Goal: Task Accomplishment & Management: Manage account settings

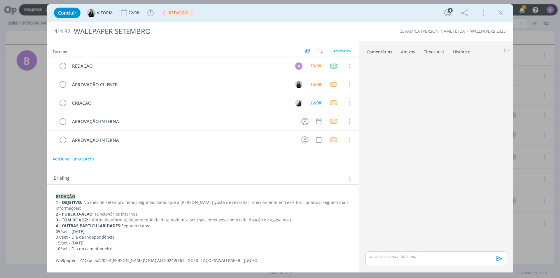
click at [427, 258] on p "dialog" at bounding box center [436, 256] width 133 height 5
click at [398, 260] on icon "dialog" at bounding box center [396, 261] width 5 height 5
type input "[URL][DOMAIN_NAME]"
click at [464, 234] on link "dialog" at bounding box center [458, 234] width 15 height 5
click at [474, 255] on div "[URL][DOMAIN_NAME]" at bounding box center [437, 247] width 142 height 15
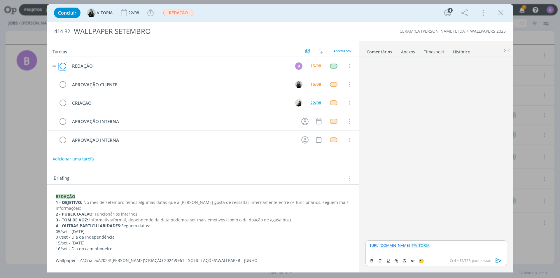
click at [62, 66] on icon "dialog" at bounding box center [63, 66] width 8 height 9
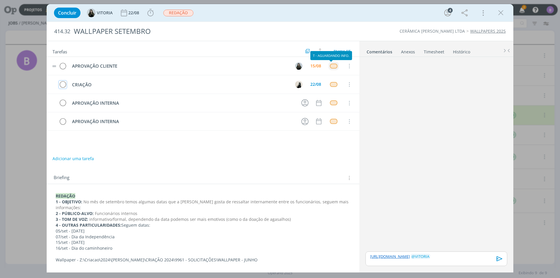
click at [332, 68] on div "dialog" at bounding box center [333, 66] width 7 height 5
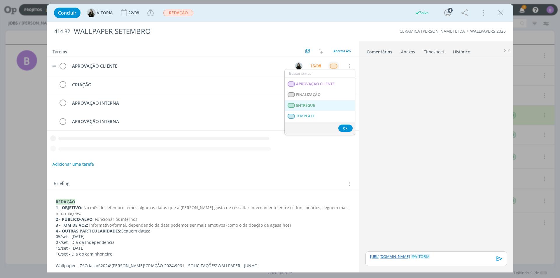
scroll to position [146, 0]
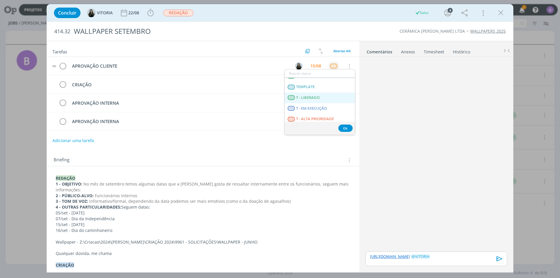
click at [324, 96] on LIBERADO "T - LIBERADO" at bounding box center [320, 98] width 70 height 11
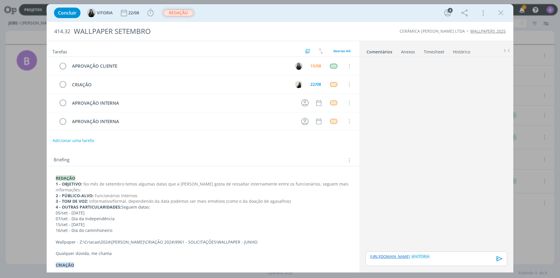
click at [174, 12] on span "REDAÇÃO" at bounding box center [178, 13] width 30 height 7
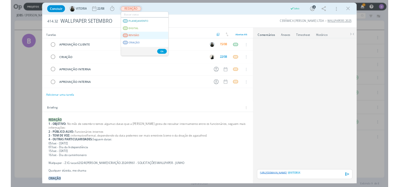
scroll to position [88, 0]
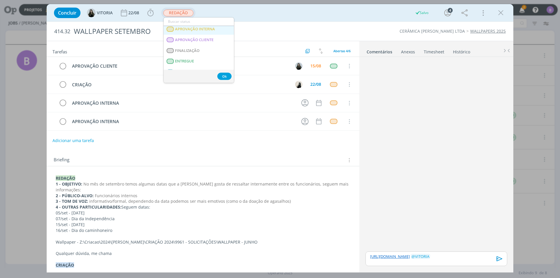
click at [203, 29] on span "APROVAÇÃO INTERNA" at bounding box center [195, 29] width 40 height 5
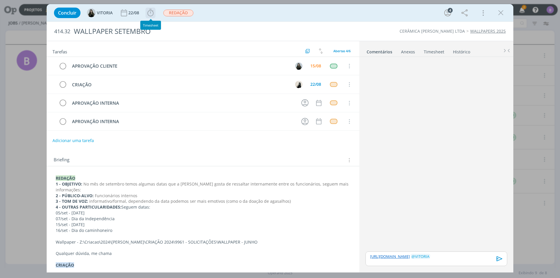
click at [153, 13] on icon "dialog" at bounding box center [150, 12] width 9 height 9
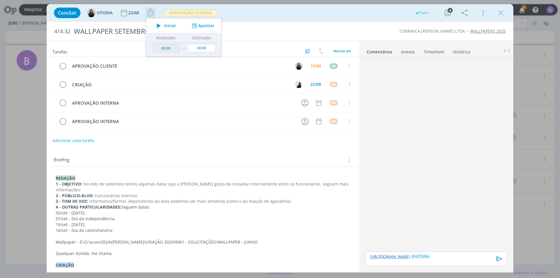
click at [207, 26] on button "Apontar" at bounding box center [203, 26] width 24 height 6
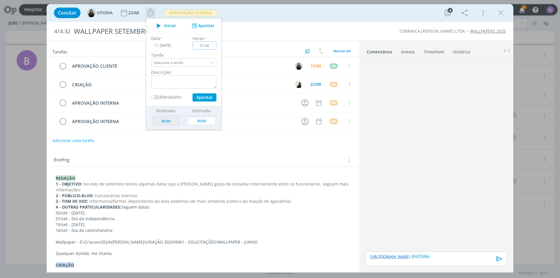
type input "01:40"
click at [181, 81] on textarea "dialog" at bounding box center [183, 81] width 65 height 13
type textarea "Timesheet"
click at [212, 41] on input "01:40" at bounding box center [205, 45] width 24 height 8
type input "01:45"
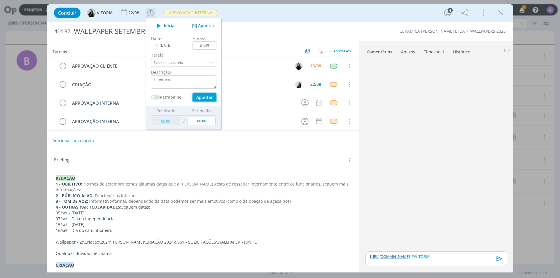
click at [203, 95] on button "Apontar" at bounding box center [205, 97] width 24 height 8
type input "01:45"
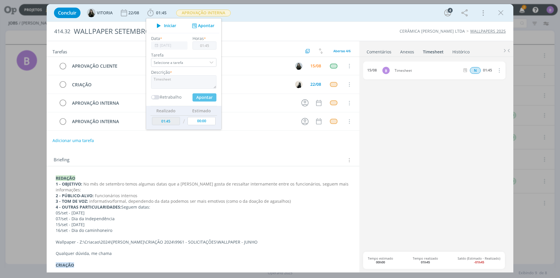
type input "00:00"
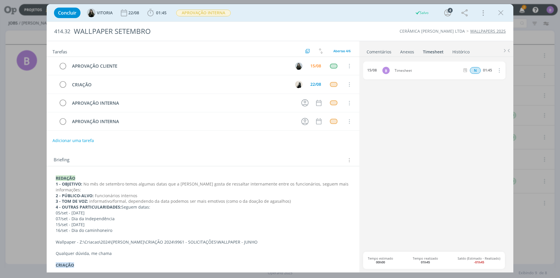
click at [371, 53] on link "Comentários" at bounding box center [379, 50] width 25 height 8
click at [499, 257] on icon "dialog" at bounding box center [500, 258] width 6 height 5
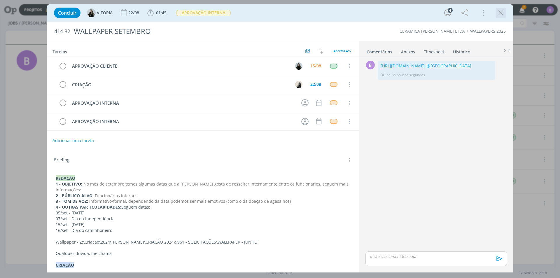
click at [500, 11] on icon "dialog" at bounding box center [501, 12] width 9 height 9
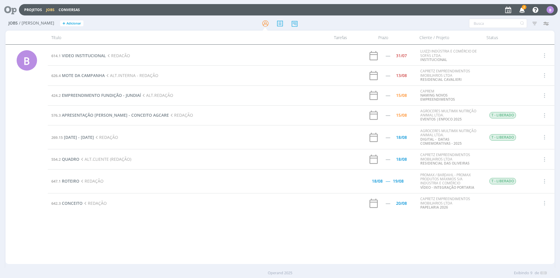
click at [524, 9] on span "2" at bounding box center [524, 7] width 5 height 4
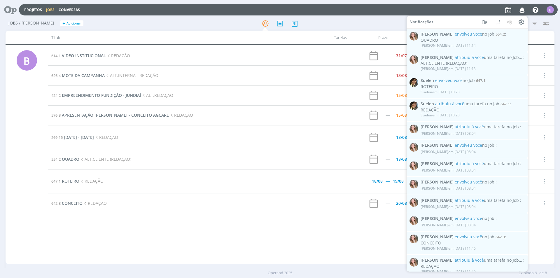
click at [464, 12] on div "Projetos Jobs Conversas Notificações [PERSON_NAME] envolveu você no Job 554.2 :…" at bounding box center [288, 9] width 539 height 11
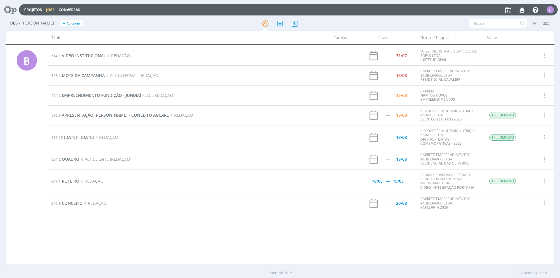
click at [64, 162] on span "QUADRO" at bounding box center [71, 159] width 18 height 6
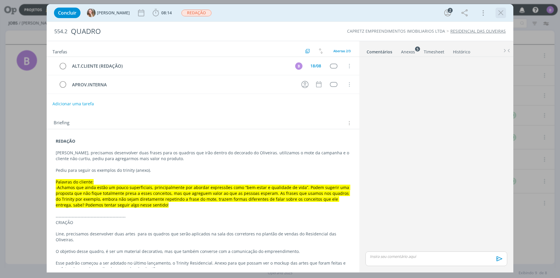
click at [501, 12] on icon "dialog" at bounding box center [501, 12] width 9 height 9
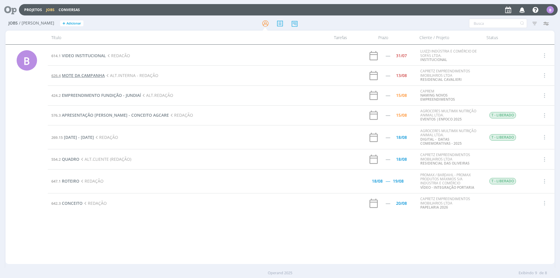
click at [95, 77] on span "MOTE DA CAMPANHA" at bounding box center [83, 76] width 43 height 6
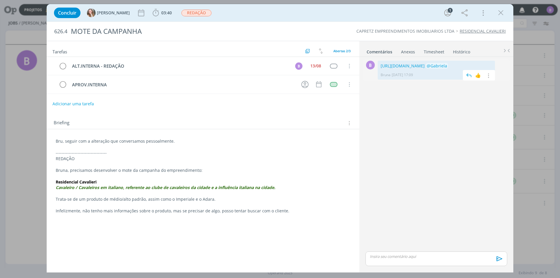
click at [417, 69] on p "[URL][DOMAIN_NAME] @Gabriela" at bounding box center [436, 66] width 111 height 6
click at [413, 69] on link "[URL][DOMAIN_NAME]" at bounding box center [403, 66] width 44 height 6
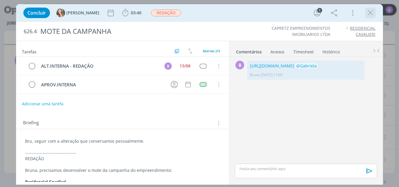
click at [371, 12] on icon "dialog" at bounding box center [370, 12] width 9 height 9
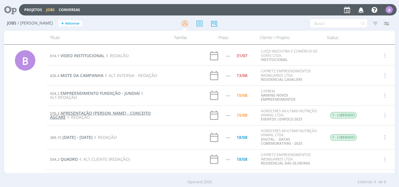
click at [101, 112] on span "APRESENTAÇÃO [PERSON_NAME] - CONCEITO AGCARE" at bounding box center [100, 115] width 101 height 10
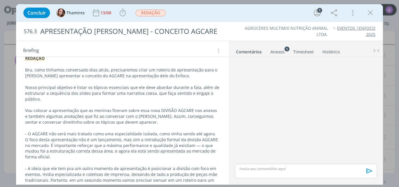
scroll to position [79, 0]
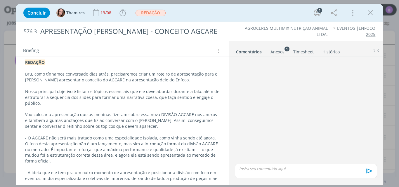
click at [276, 54] on div "Anexos 1" at bounding box center [277, 52] width 14 height 6
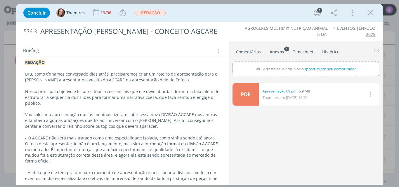
click at [287, 92] on link "Apresentação 09.pdf" at bounding box center [279, 91] width 34 height 5
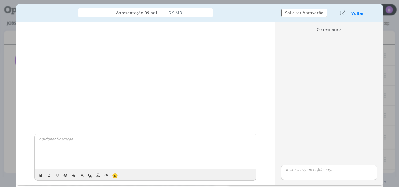
click at [352, 16] on div "Voltar" at bounding box center [352, 13] width 36 height 8
click at [355, 15] on button "Voltar" at bounding box center [357, 13] width 13 height 5
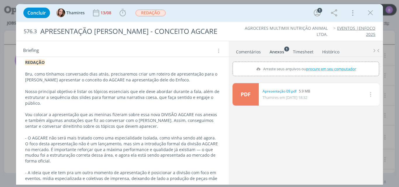
drag, startPoint x: 226, startPoint y: 99, endPoint x: 228, endPoint y: 97, distance: 3.1
click at [228, 97] on div "Tarefas Usar Job de template Ordenar por: Prazo crescente Prazo decrescente Ord…" at bounding box center [122, 111] width 213 height 141
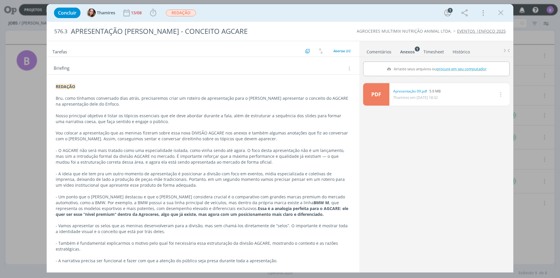
scroll to position [55, 0]
click at [499, 11] on icon "dialog" at bounding box center [501, 12] width 9 height 9
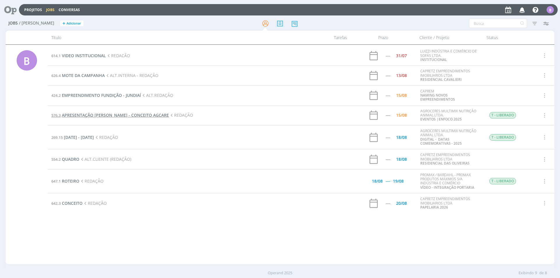
click at [117, 117] on span "APRESENTAÇÃO [PERSON_NAME] - CONCEITO AGCARE" at bounding box center [115, 115] width 107 height 6
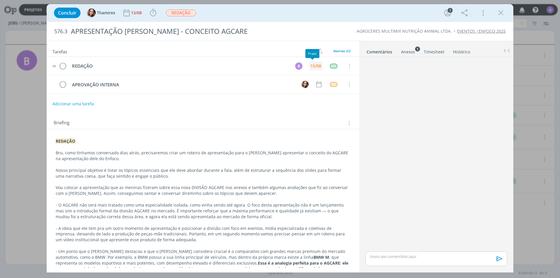
click at [311, 67] on div "15/08" at bounding box center [316, 66] width 11 height 4
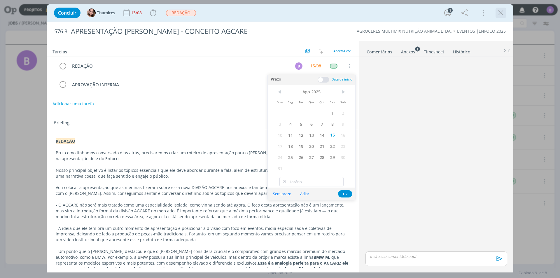
click at [499, 14] on icon "dialog" at bounding box center [501, 12] width 9 height 9
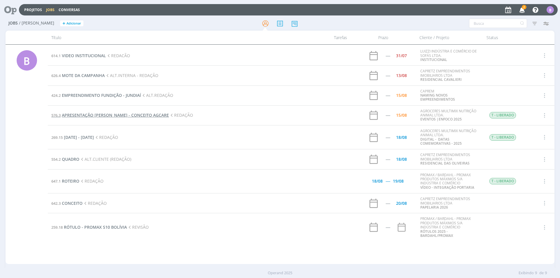
click at [135, 116] on span "APRESENTAÇÃO [PERSON_NAME] - CONCEITO AGCARE" at bounding box center [115, 115] width 107 height 6
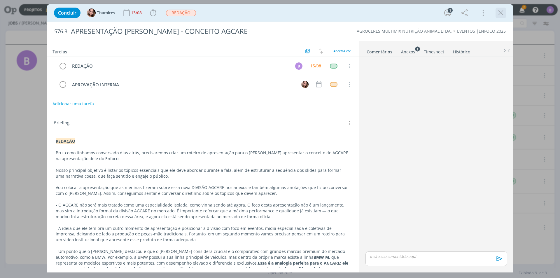
click at [498, 11] on icon "dialog" at bounding box center [501, 12] width 9 height 9
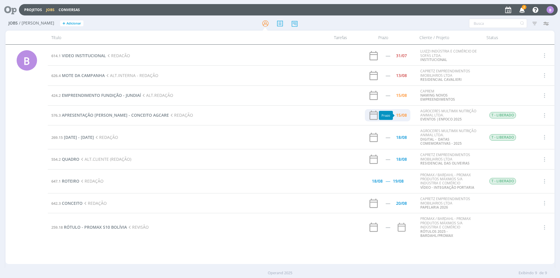
click at [402, 116] on div "15/08" at bounding box center [401, 115] width 11 height 4
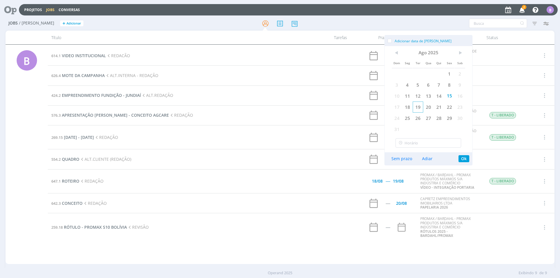
click at [418, 104] on span "19" at bounding box center [418, 107] width 11 height 11
click at [463, 158] on button "Ok" at bounding box center [464, 158] width 11 height 7
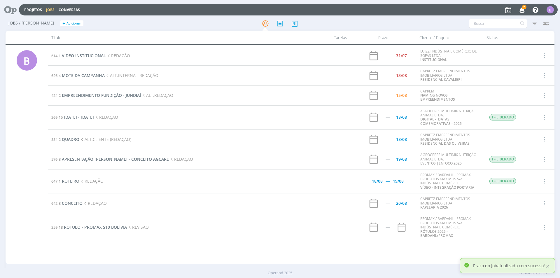
click at [414, 13] on div "Projetos Jobs Conversas 2 Notificações Central de Ajuda Área de Membros Implant…" at bounding box center [288, 9] width 539 height 11
click at [546, 266] on div at bounding box center [547, 266] width 5 height 5
click at [522, 12] on icon "button" at bounding box center [522, 10] width 10 height 10
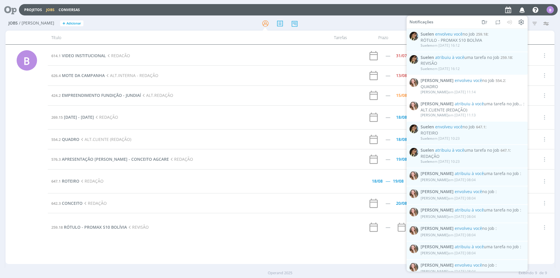
click at [523, 10] on icon "button" at bounding box center [522, 10] width 10 height 10
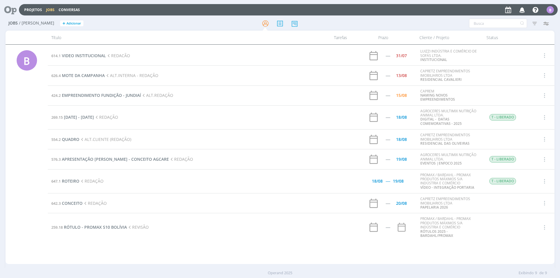
click at [76, 207] on td "642.3 CONCEITO REDAÇÃO" at bounding box center [186, 204] width 276 height 20
click at [76, 205] on span "CONCEITO" at bounding box center [72, 204] width 21 height 6
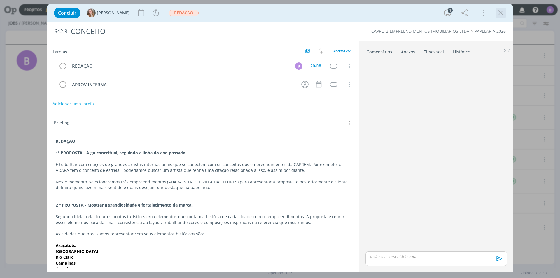
click at [500, 15] on icon "dialog" at bounding box center [501, 12] width 9 height 9
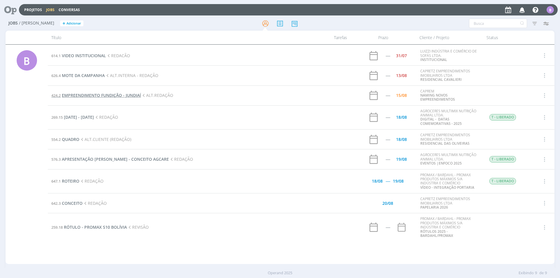
click at [88, 95] on span "EMPREENDIMENTO FUNDIÇÃO - JUNDIAÍ" at bounding box center [101, 96] width 79 height 6
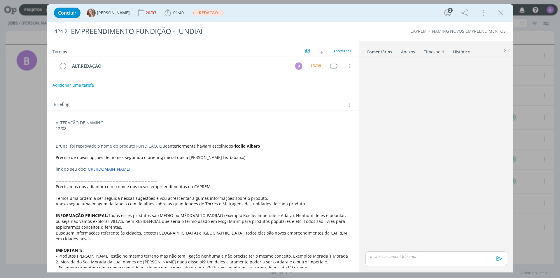
click at [499, 11] on icon "dialog" at bounding box center [501, 12] width 9 height 9
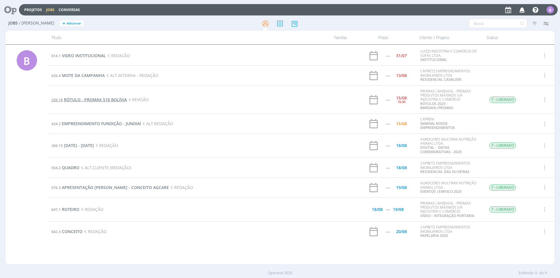
click at [107, 97] on span "RÓTULO - PROMAX S10 BOLÍVIA" at bounding box center [95, 100] width 63 height 6
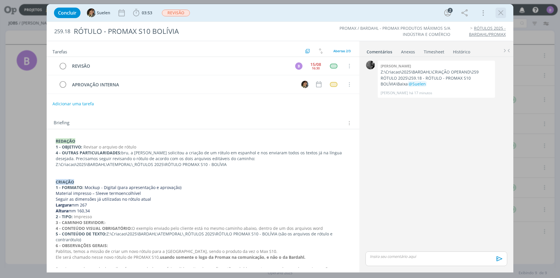
click at [501, 13] on icon "dialog" at bounding box center [501, 12] width 9 height 9
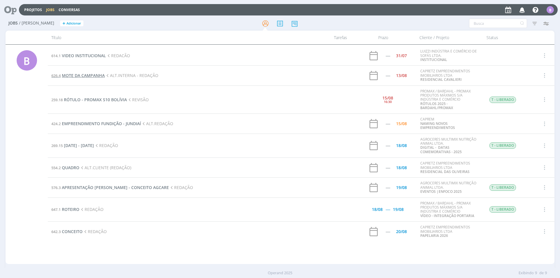
click at [85, 74] on span "MOTE DA CAMPANHA" at bounding box center [83, 76] width 43 height 6
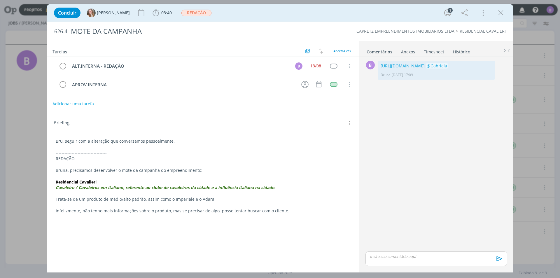
click at [506, 13] on div "Concluir [PERSON_NAME] 03:40 Iniciar Apontar Data * [DATE] Horas * 00:00 [PERSO…" at bounding box center [280, 13] width 458 height 14
click at [504, 12] on icon "dialog" at bounding box center [501, 12] width 9 height 9
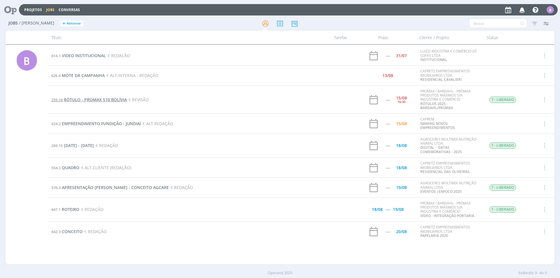
click at [94, 98] on span "RÓTULO - PROMAX S10 BOLÍVIA" at bounding box center [95, 100] width 63 height 6
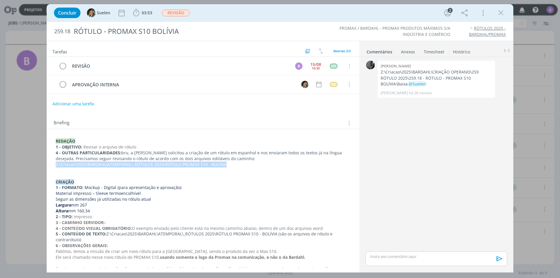
drag, startPoint x: 229, startPoint y: 165, endPoint x: 54, endPoint y: 166, distance: 175.1
click at [54, 166] on div "REDAÇÃO 1 - OBJETIVO: Revisar o arquivo de rótulo 4 - OUTRAS PARTICULARIDADES: …" at bounding box center [203, 245] width 304 height 219
copy p "Z:\Criacao\2025\BARDAHL\ATEMPORAL\_RÓTULOS 2025\RÓTULO PROMAX S10 - BOLÍVIA"
click at [400, 177] on div "0 [PERSON_NAME]:\Criacao\2025\BARDAHL\CRIAÇÃO OPERAND\259 RÓTULO 2025\259.18 - …" at bounding box center [436, 154] width 147 height 191
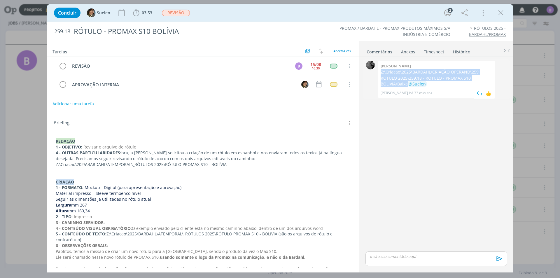
drag, startPoint x: 381, startPoint y: 72, endPoint x: 494, endPoint y: 76, distance: 113.0
click at [494, 76] on div "[PERSON_NAME]:\Criacao\2025\BARDAHL\CRIAÇÃO OPERAND\259 RÓTULO 2025\259.18 - RÓ…" at bounding box center [436, 79] width 117 height 37
copy p "Z:\Criacao\2025\BARDAHL\CRIAÇÃO OPERAND\259 RÓTULO 2025\259.18 - RÓTULO - PROMA…"
click at [505, 139] on div "0 [PERSON_NAME]:\Criacao\2025\BARDAHL\CRIAÇÃO OPERAND\259 RÓTULO 2025\259.18 - …" at bounding box center [436, 154] width 147 height 191
click at [382, 258] on p "dialog" at bounding box center [436, 256] width 133 height 5
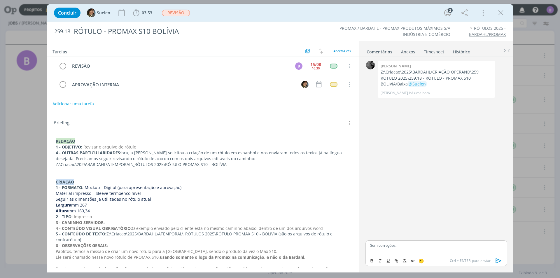
click at [500, 262] on icon "dialog" at bounding box center [499, 260] width 6 height 5
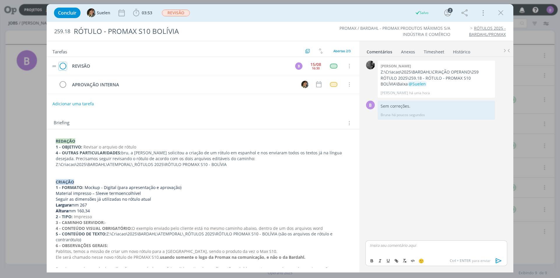
click at [64, 67] on icon "dialog" at bounding box center [63, 66] width 8 height 9
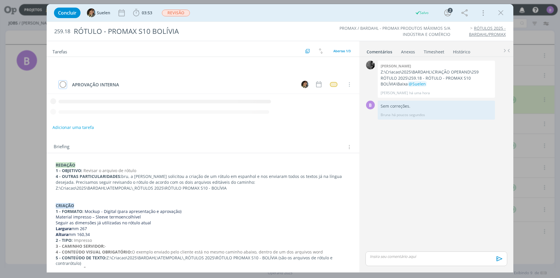
click at [332, 82] on div "dialog" at bounding box center [333, 84] width 7 height 5
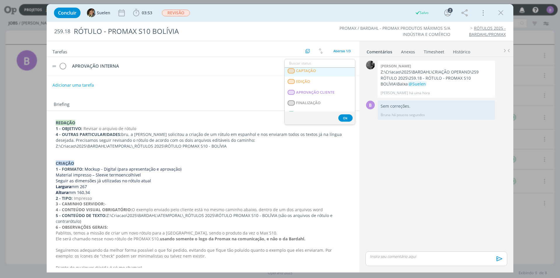
scroll to position [149, 0]
click at [319, 81] on LIBERADO "T - LIBERADO" at bounding box center [320, 84] width 70 height 11
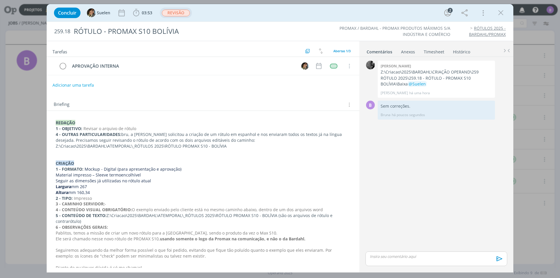
click at [175, 14] on span "REVISÃO" at bounding box center [176, 13] width 28 height 7
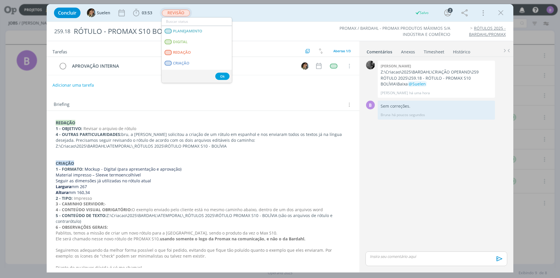
scroll to position [58, 0]
click at [187, 56] on span "APROVAÇÃO INTERNA" at bounding box center [193, 58] width 40 height 5
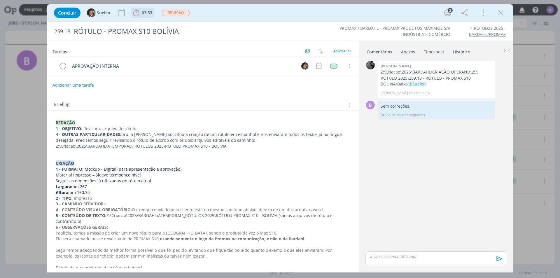
click at [147, 13] on span "03:53" at bounding box center [147, 13] width 11 height 6
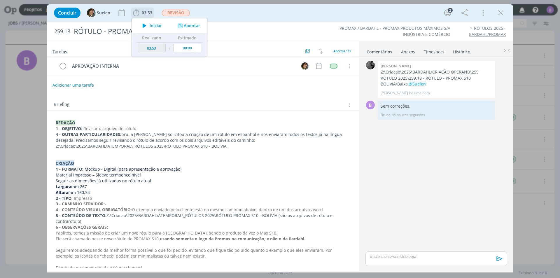
drag, startPoint x: 189, startPoint y: 29, endPoint x: 190, endPoint y: 25, distance: 5.1
click at [189, 29] on div "Iniciar Apontar" at bounding box center [169, 25] width 75 height 15
click at [190, 25] on button "Apontar" at bounding box center [188, 26] width 24 height 6
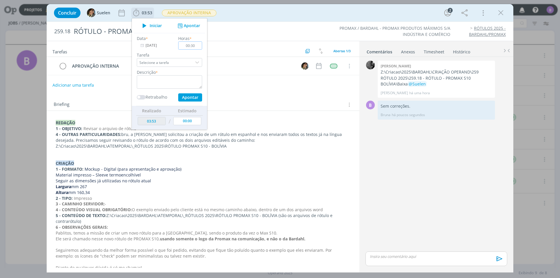
type input "00:30"
click at [171, 83] on textarea "dialog" at bounding box center [169, 81] width 65 height 13
type textarea "Timesheet"
click at [187, 95] on button "Apontar" at bounding box center [190, 97] width 24 height 8
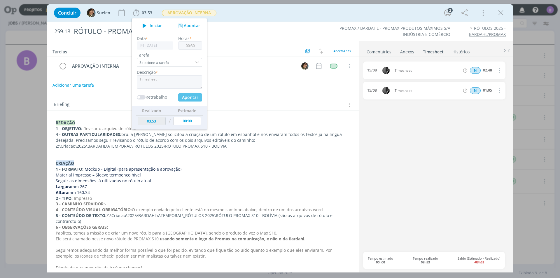
type input "04:23"
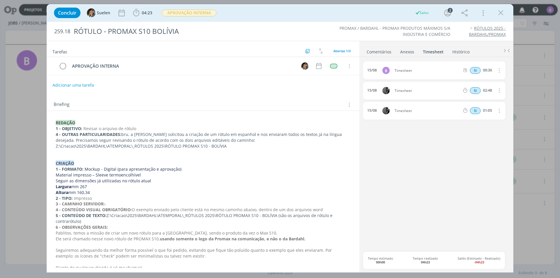
click at [387, 52] on link "Comentários" at bounding box center [379, 50] width 25 height 8
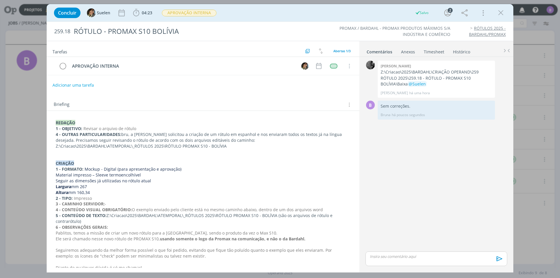
click at [436, 52] on link "Timesheet" at bounding box center [434, 50] width 21 height 8
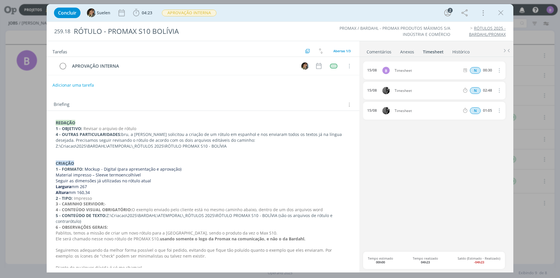
click at [382, 51] on link "Comentários" at bounding box center [379, 50] width 25 height 8
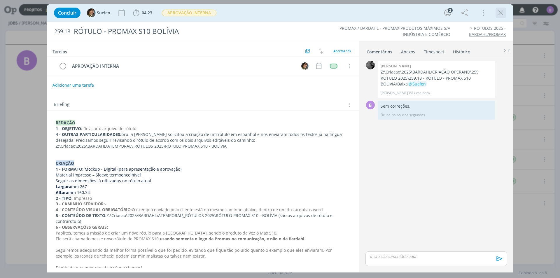
click at [500, 14] on icon "dialog" at bounding box center [501, 12] width 9 height 9
